Goal: Task Accomplishment & Management: Manage account settings

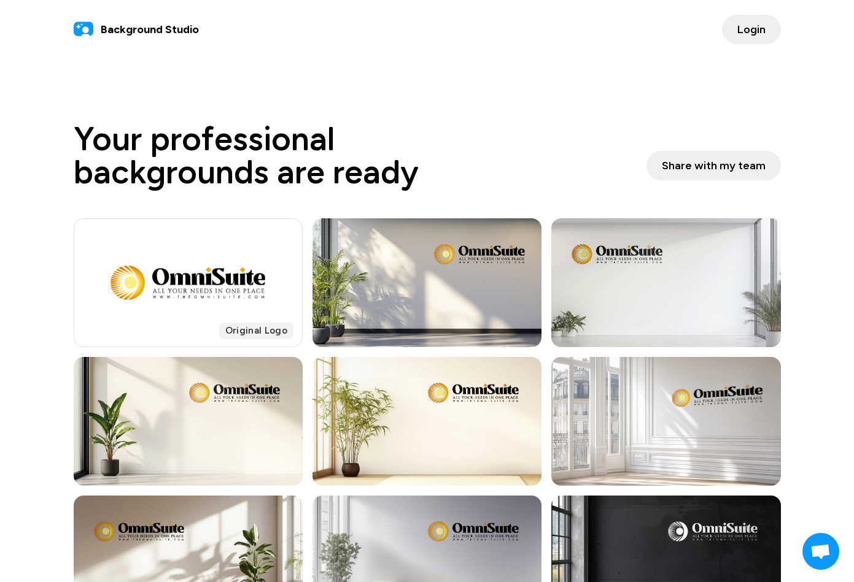
click at [749, 32] on span "Login" at bounding box center [751, 29] width 28 height 17
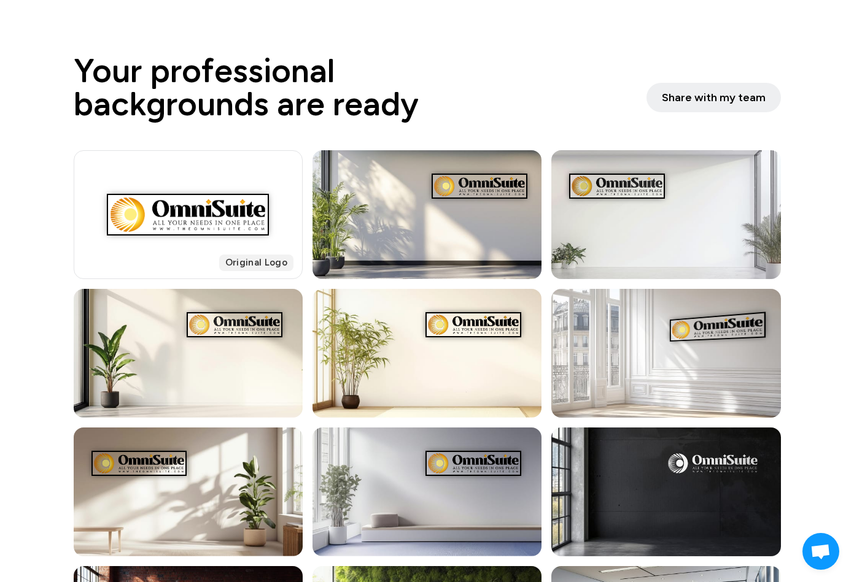
scroll to position [131, 0]
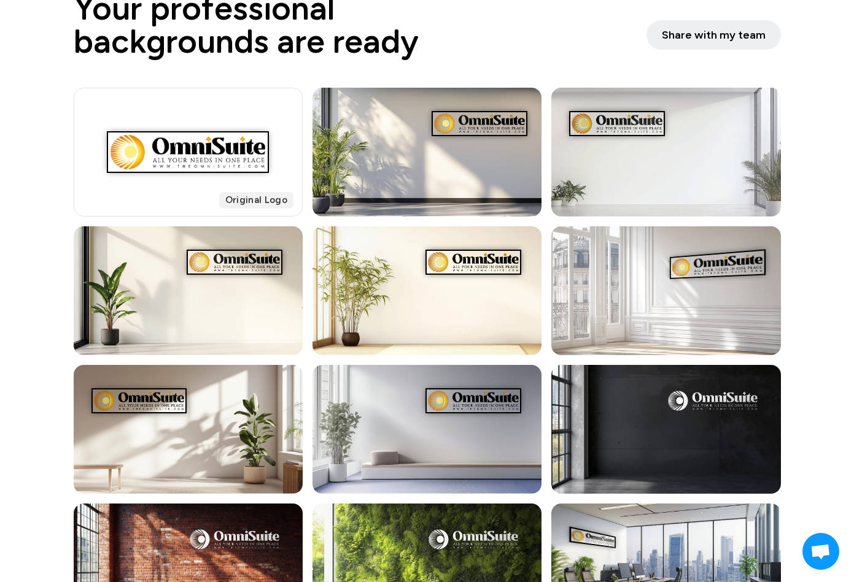
click at [517, 22] on h1 "Your professional backgrounds are ready" at bounding box center [360, 25] width 573 height 66
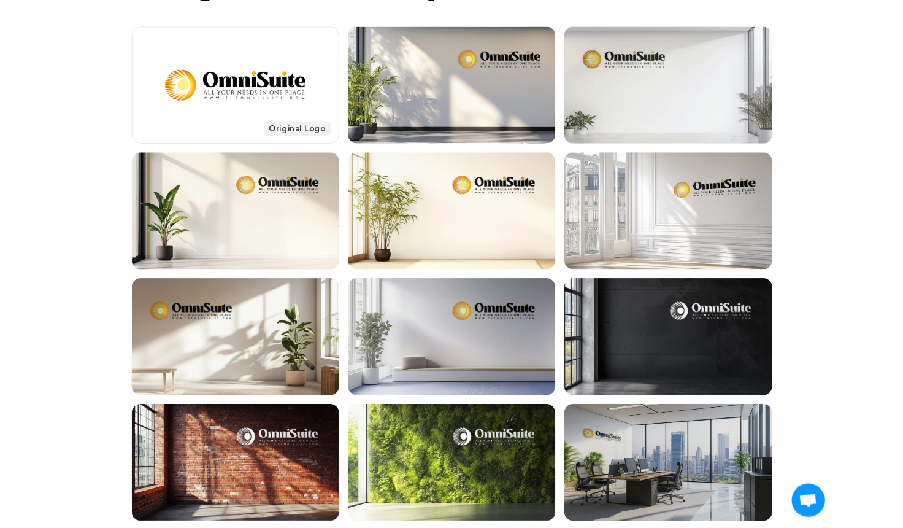
scroll to position [185, 0]
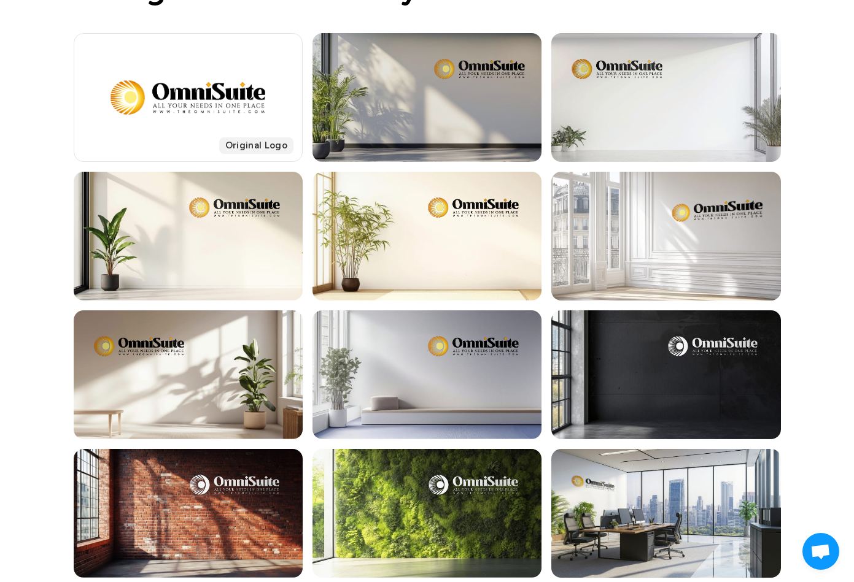
click at [399, 72] on div at bounding box center [426, 97] width 229 height 129
